Goal: Task Accomplishment & Management: Manage account settings

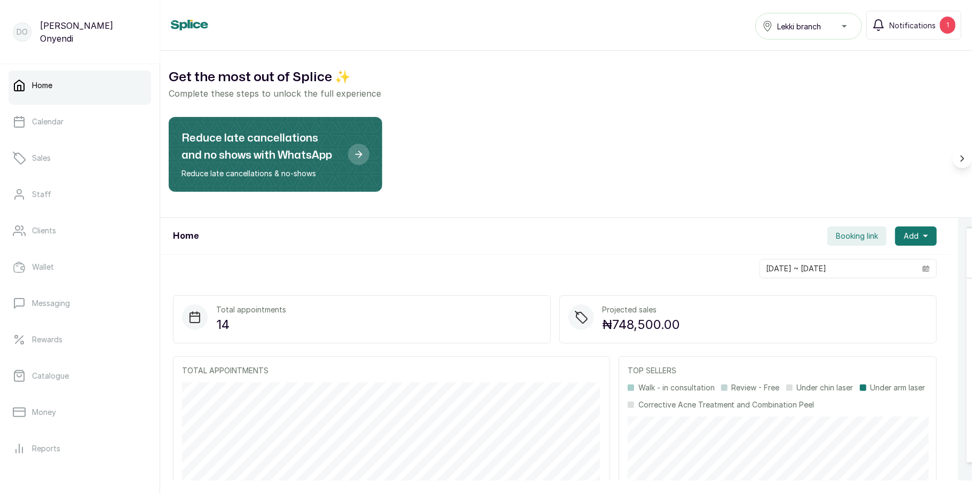
click at [836, 19] on button "Lekki branch" at bounding box center [808, 26] width 107 height 27
click at [81, 126] on link "Calendar" at bounding box center [80, 122] width 142 height 30
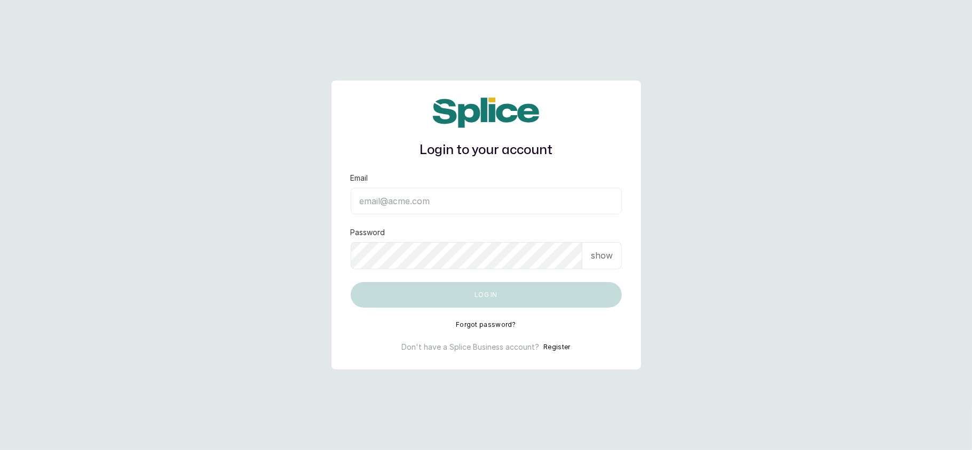
click at [409, 193] on input "Email" at bounding box center [486, 201] width 271 height 27
type input "layo@withsplice.com"
click at [598, 265] on div "show" at bounding box center [601, 255] width 39 height 27
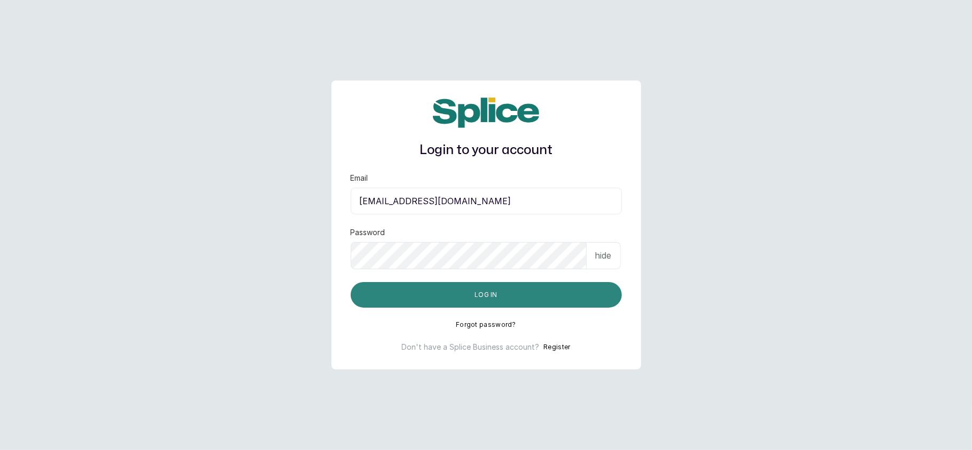
click at [525, 287] on button "Log in" at bounding box center [486, 295] width 271 height 26
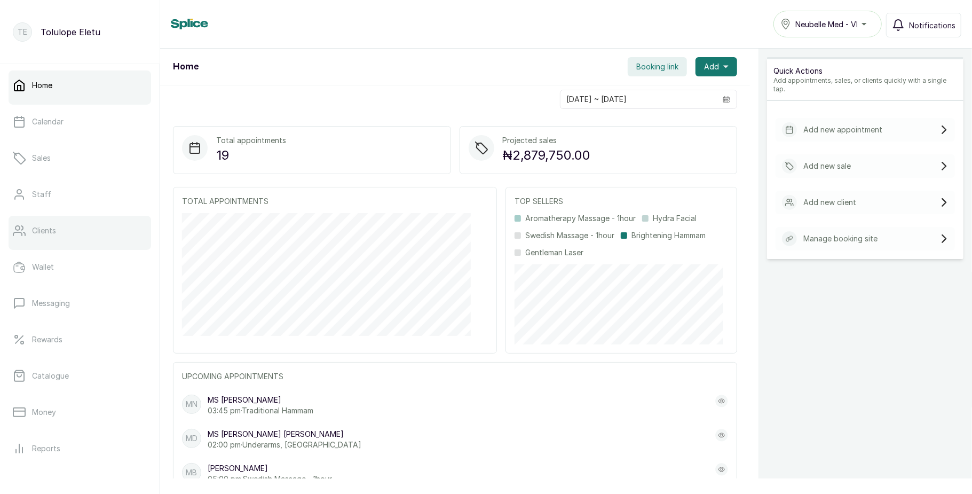
click at [61, 244] on link "Clients" at bounding box center [80, 231] width 142 height 30
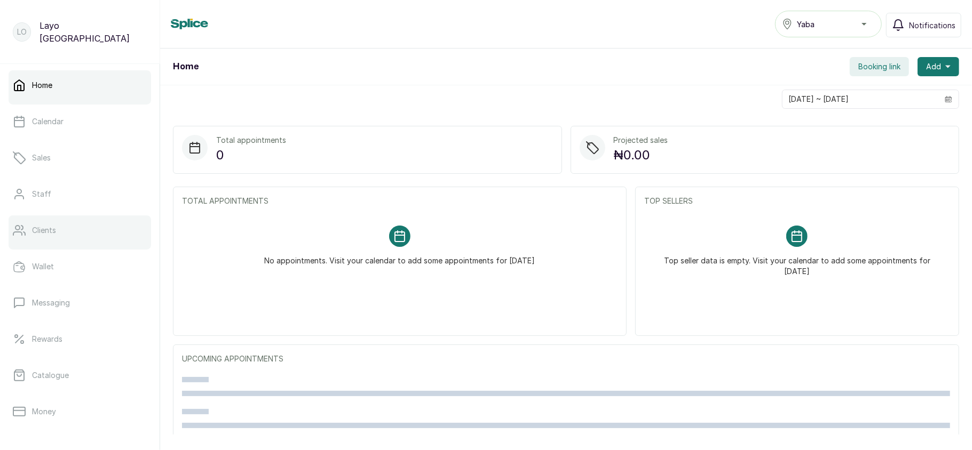
click at [47, 223] on link "Clients" at bounding box center [80, 231] width 142 height 30
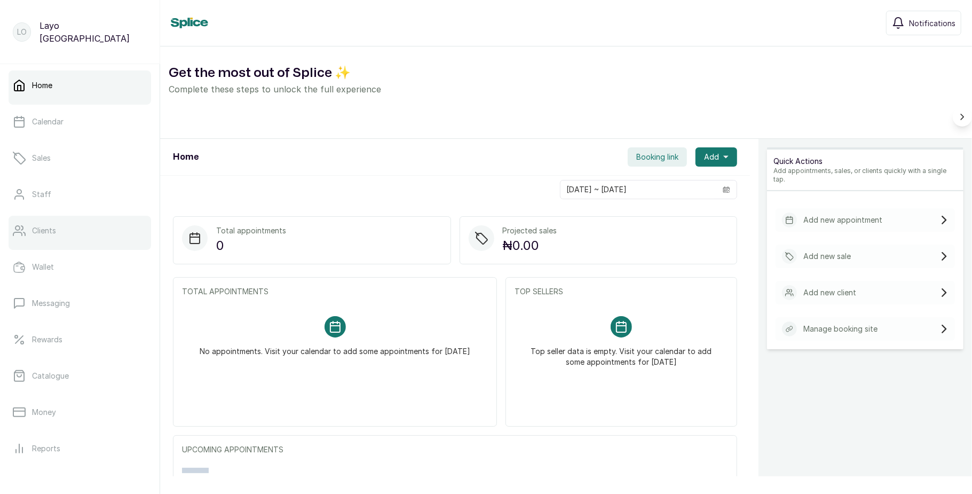
click at [77, 222] on link "Clients" at bounding box center [80, 231] width 142 height 30
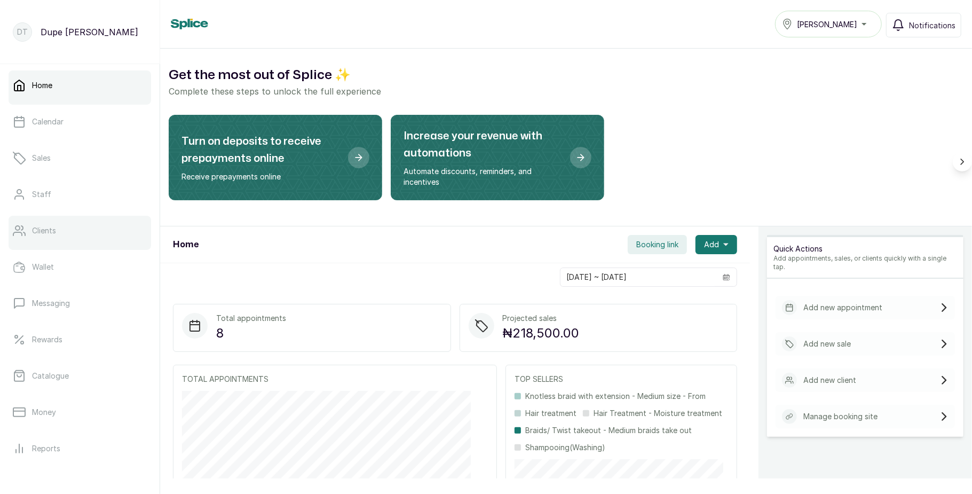
click at [97, 225] on link "Clients" at bounding box center [80, 231] width 142 height 30
